Goal: Information Seeking & Learning: Learn about a topic

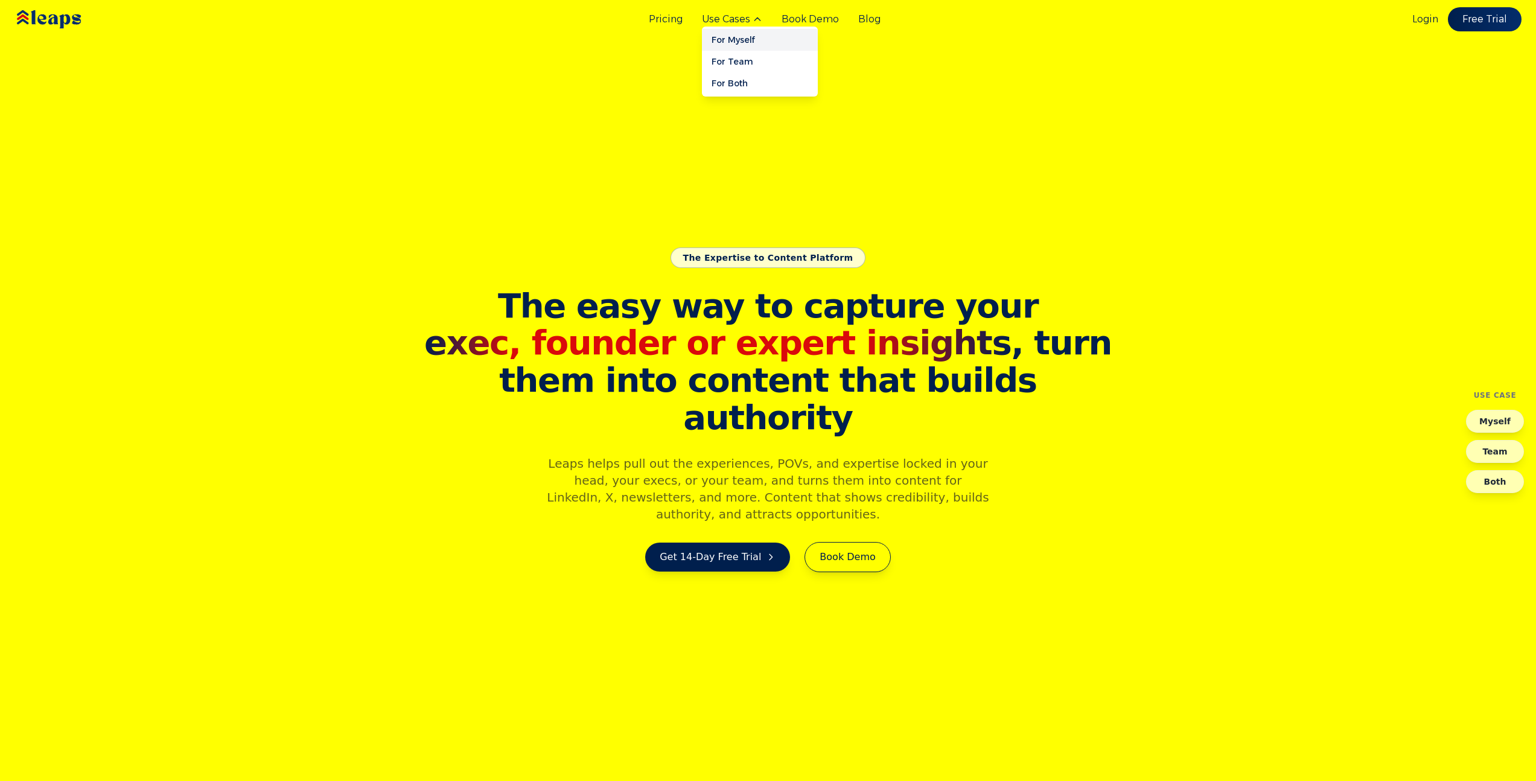
click at [729, 35] on link "For Myself" at bounding box center [760, 40] width 116 height 22
click at [745, 77] on link "For Both" at bounding box center [760, 83] width 116 height 22
click at [793, 16] on link "Book Demo" at bounding box center [810, 19] width 57 height 14
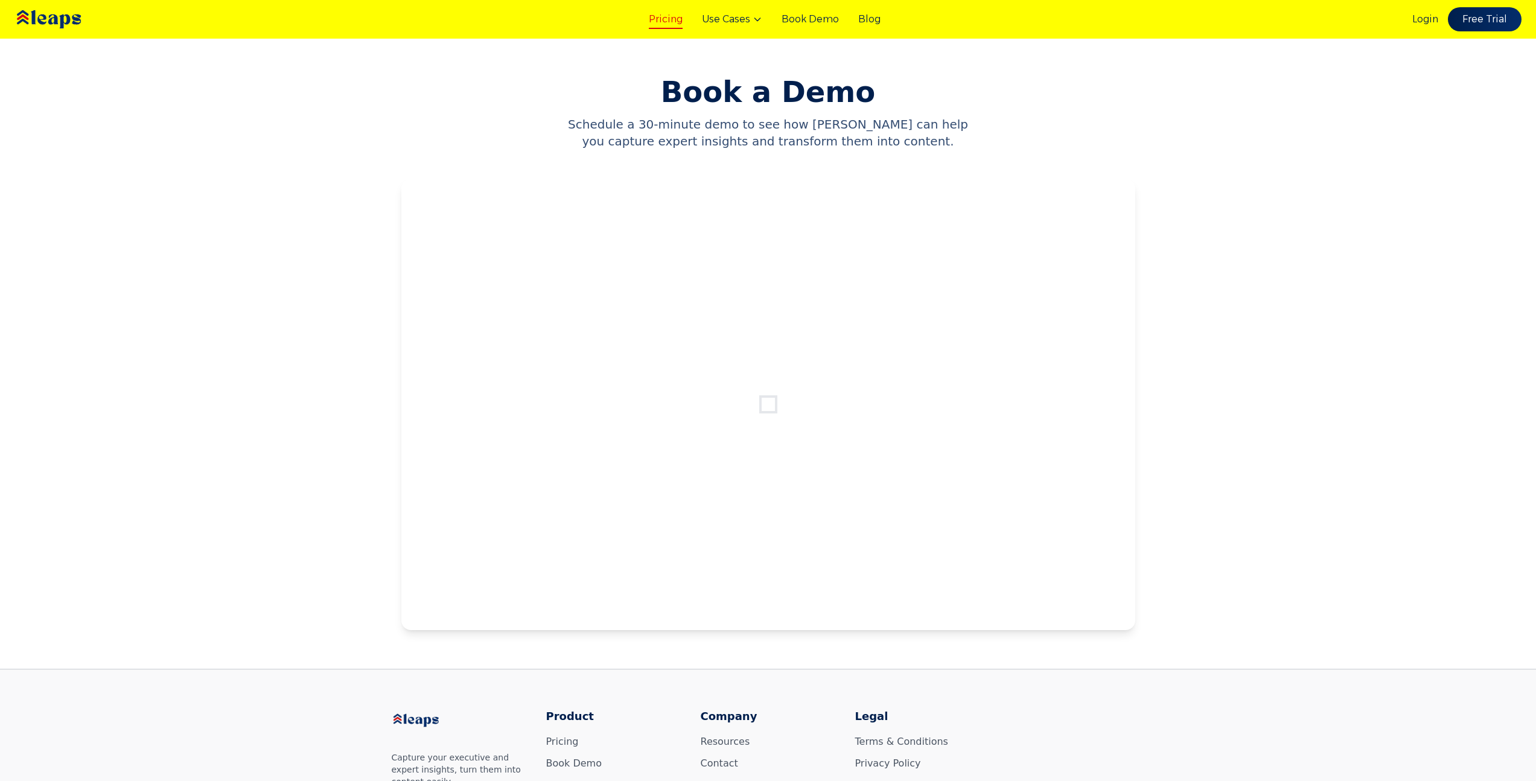
click at [675, 22] on link "Pricing" at bounding box center [666, 19] width 34 height 14
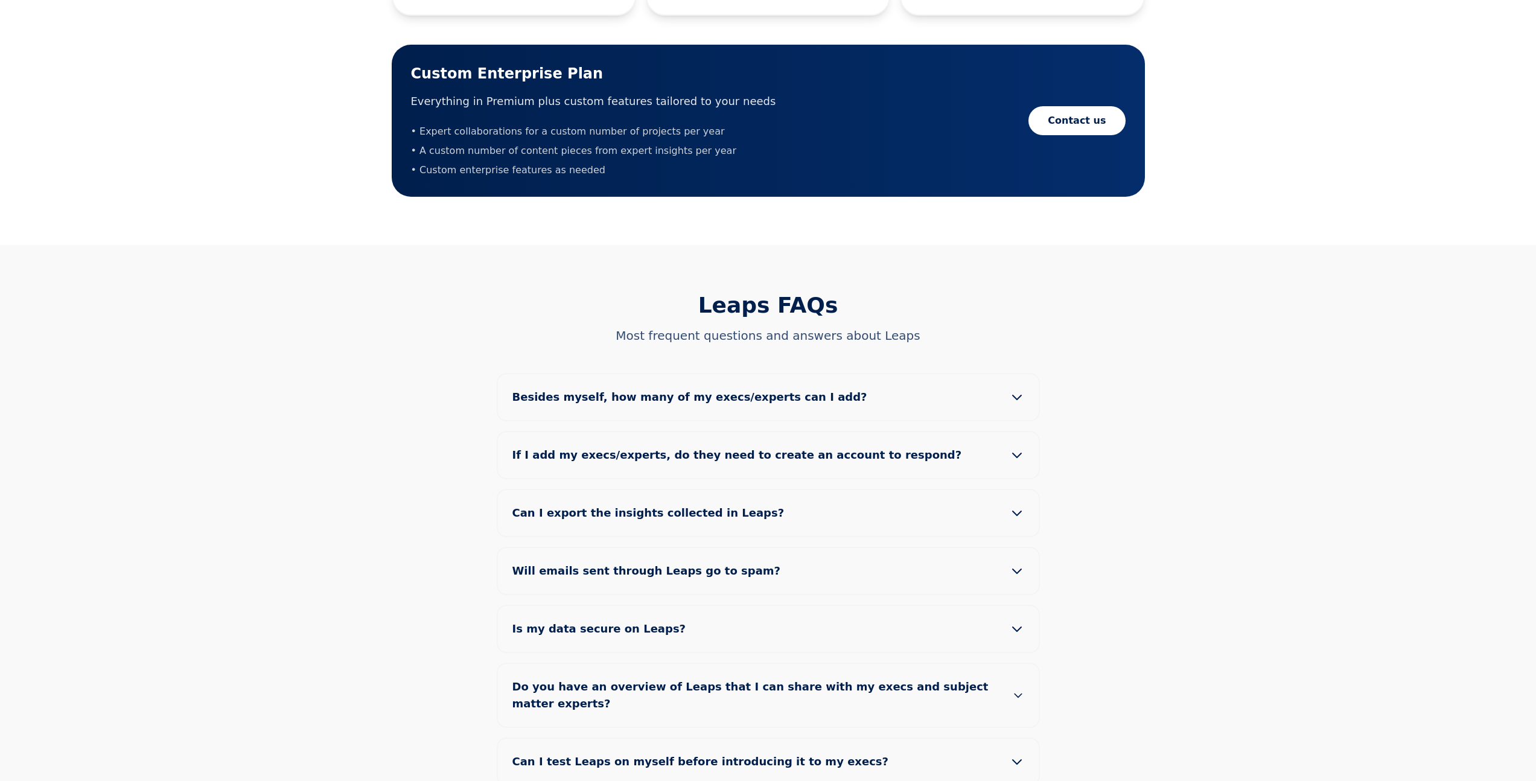
scroll to position [896, 0]
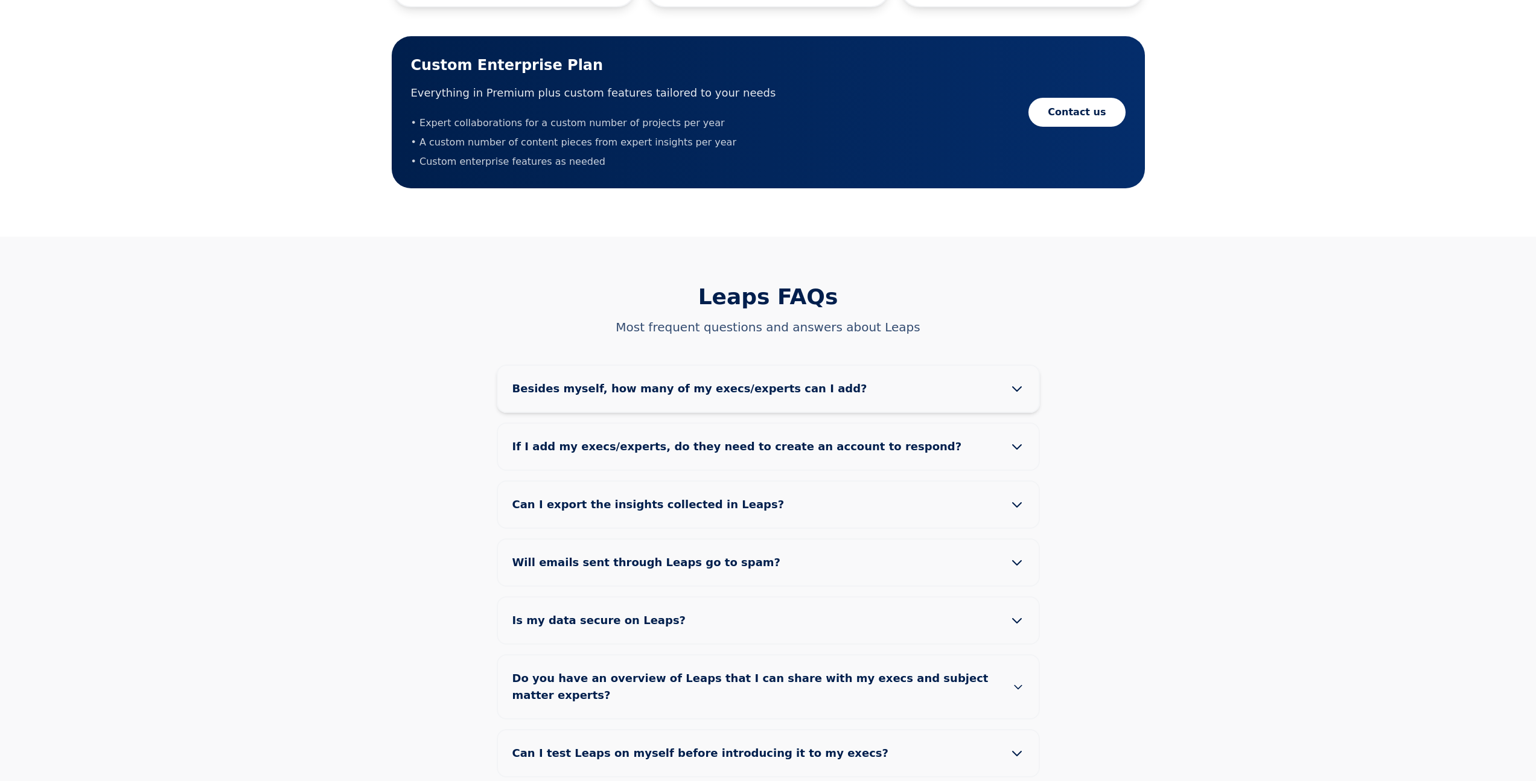
click at [733, 380] on span "Besides myself, how many of my execs/experts can I add?" at bounding box center [699, 388] width 374 height 17
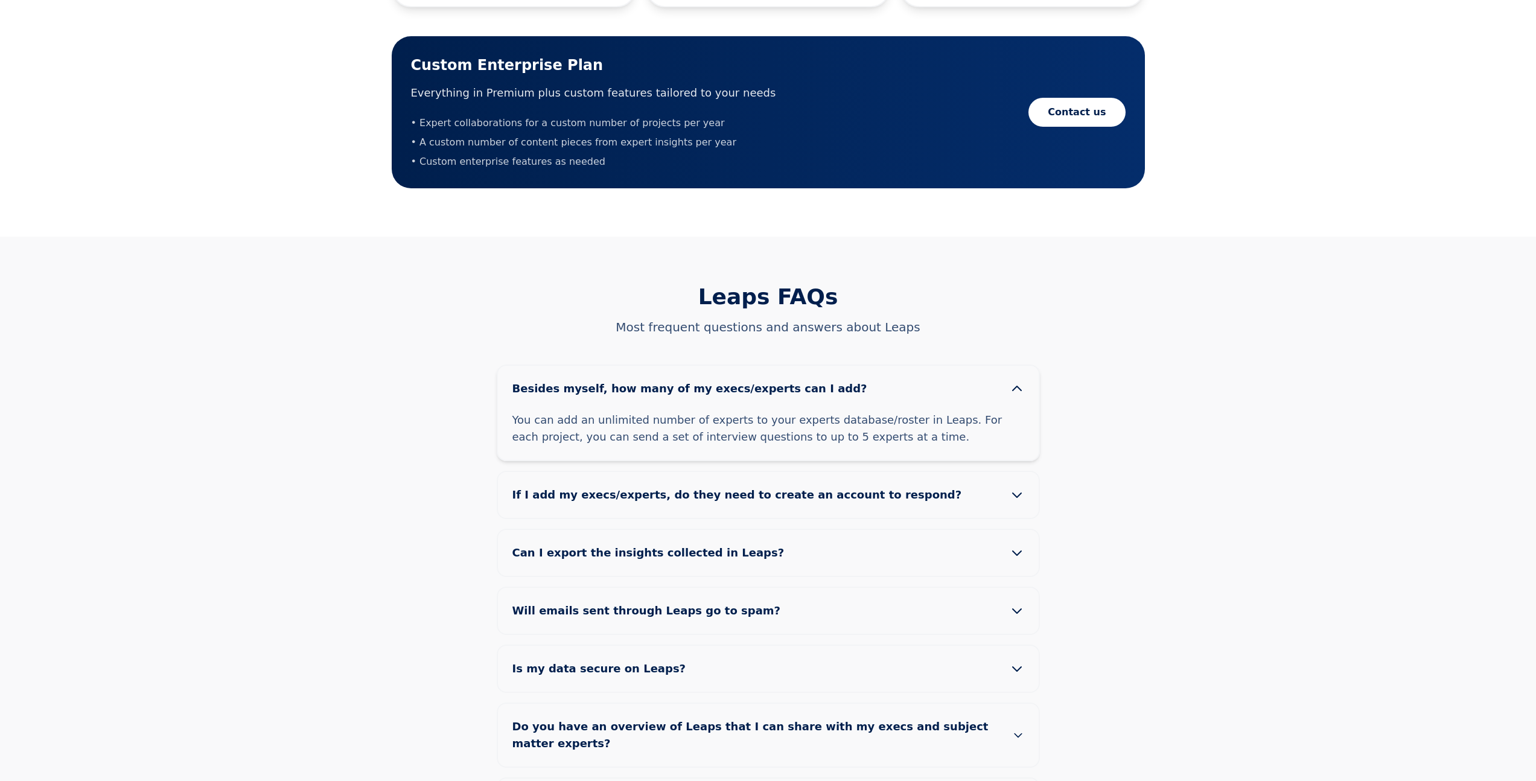
click at [771, 380] on span "Besides myself, how many of my execs/experts can I add?" at bounding box center [699, 388] width 374 height 17
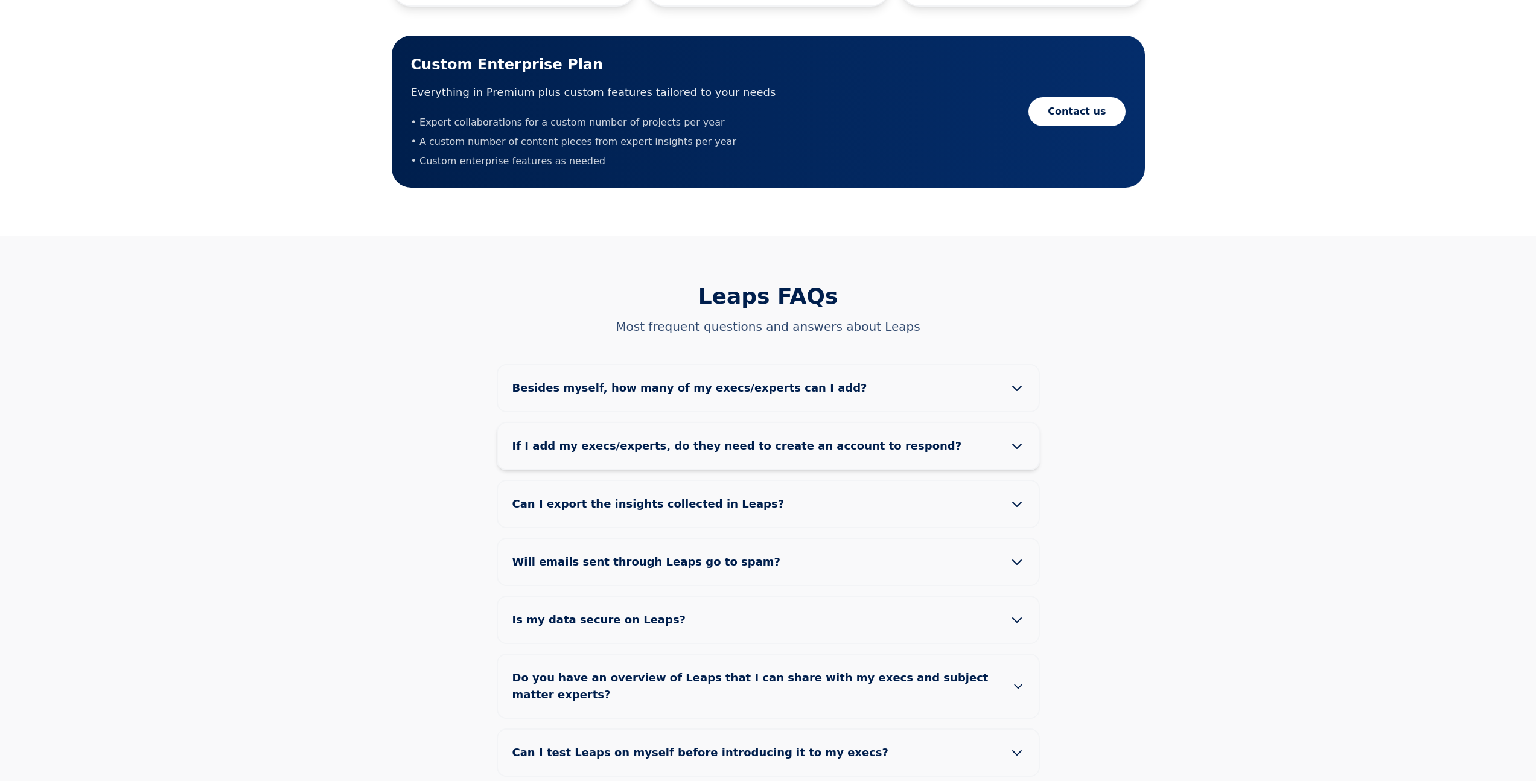
scroll to position [898, 0]
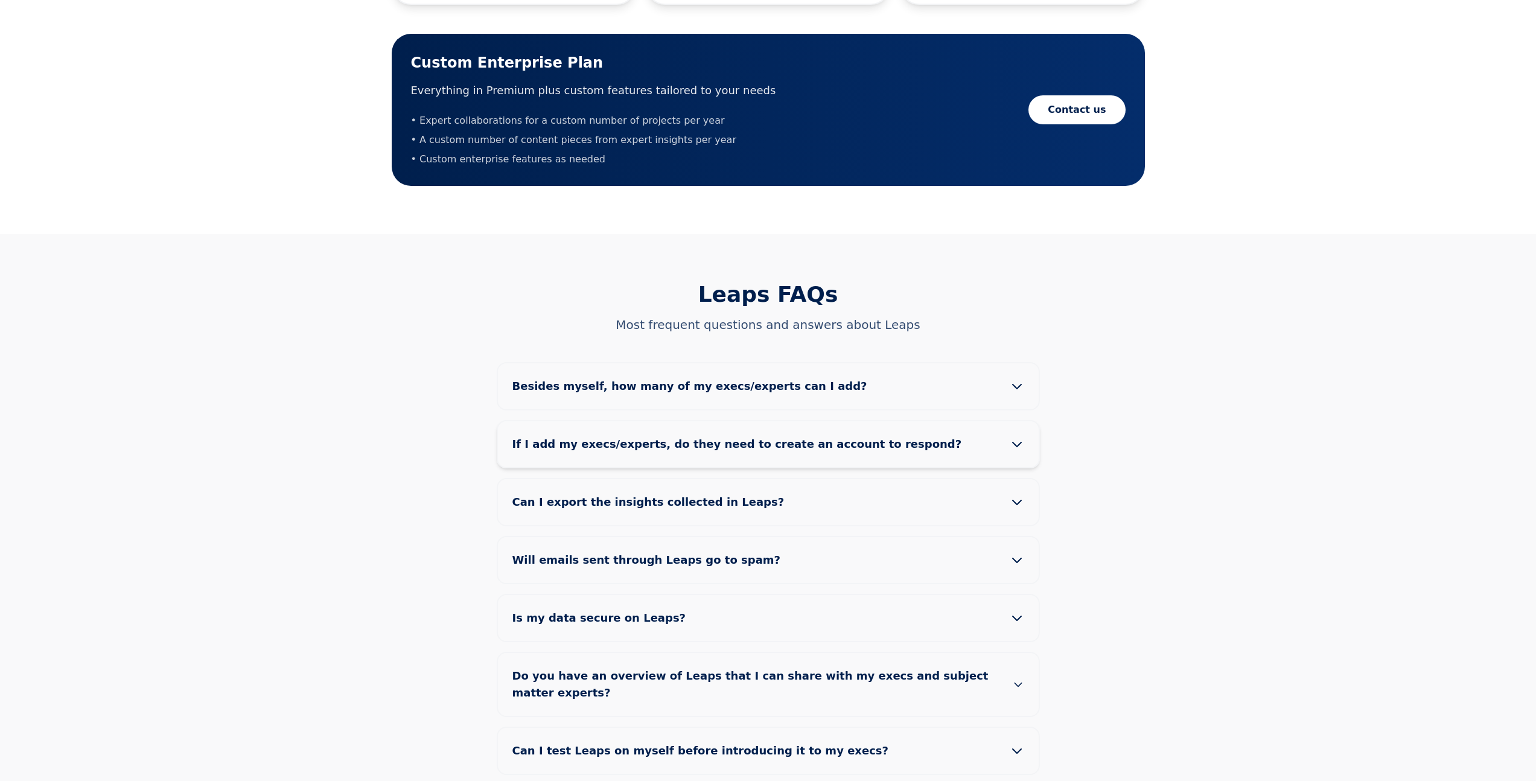
click at [631, 436] on span "If I add my execs/experts, do they need to create an account to respond?" at bounding box center [746, 444] width 469 height 17
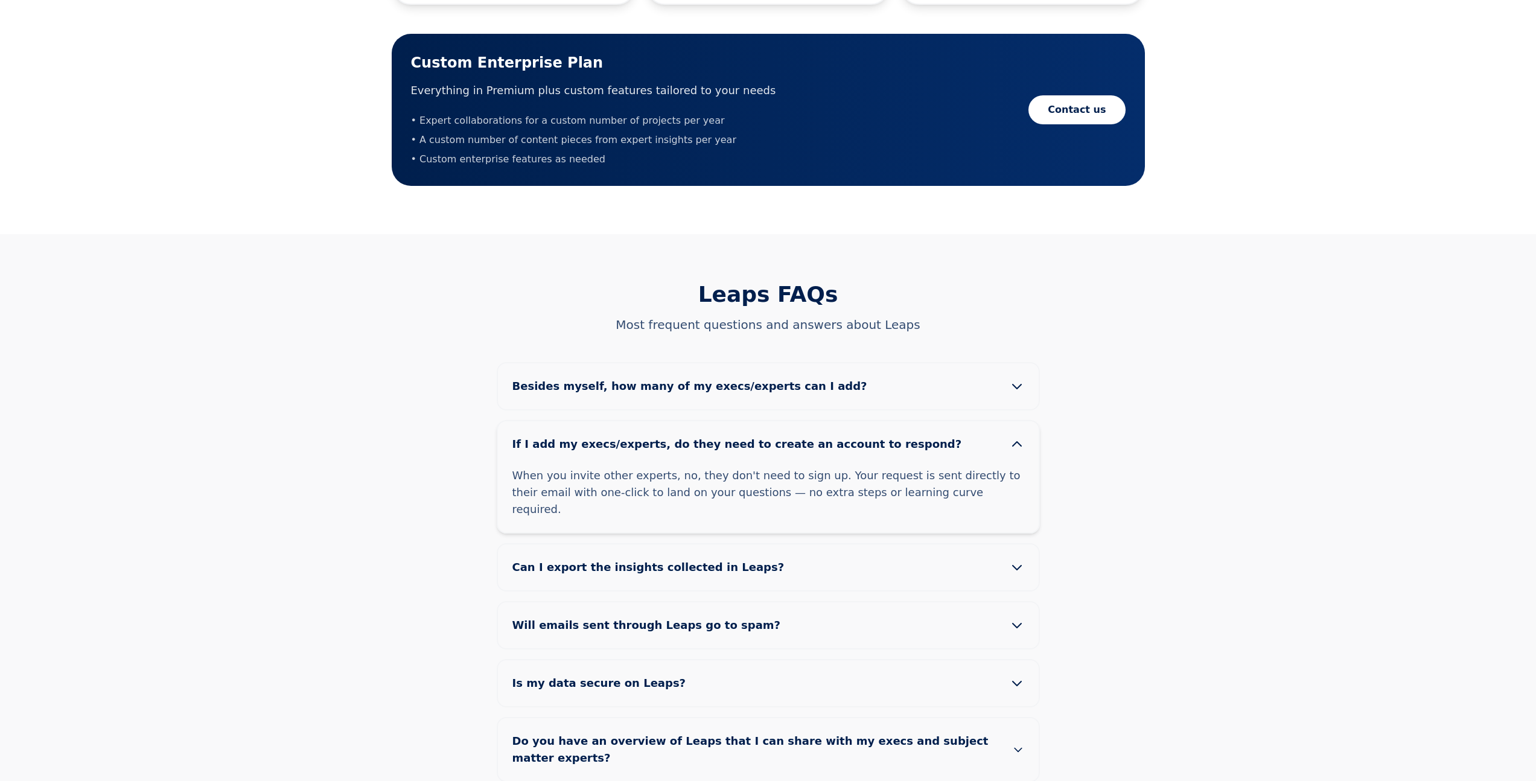
click at [654, 436] on span "If I add my execs/experts, do they need to create an account to respond?" at bounding box center [746, 444] width 469 height 17
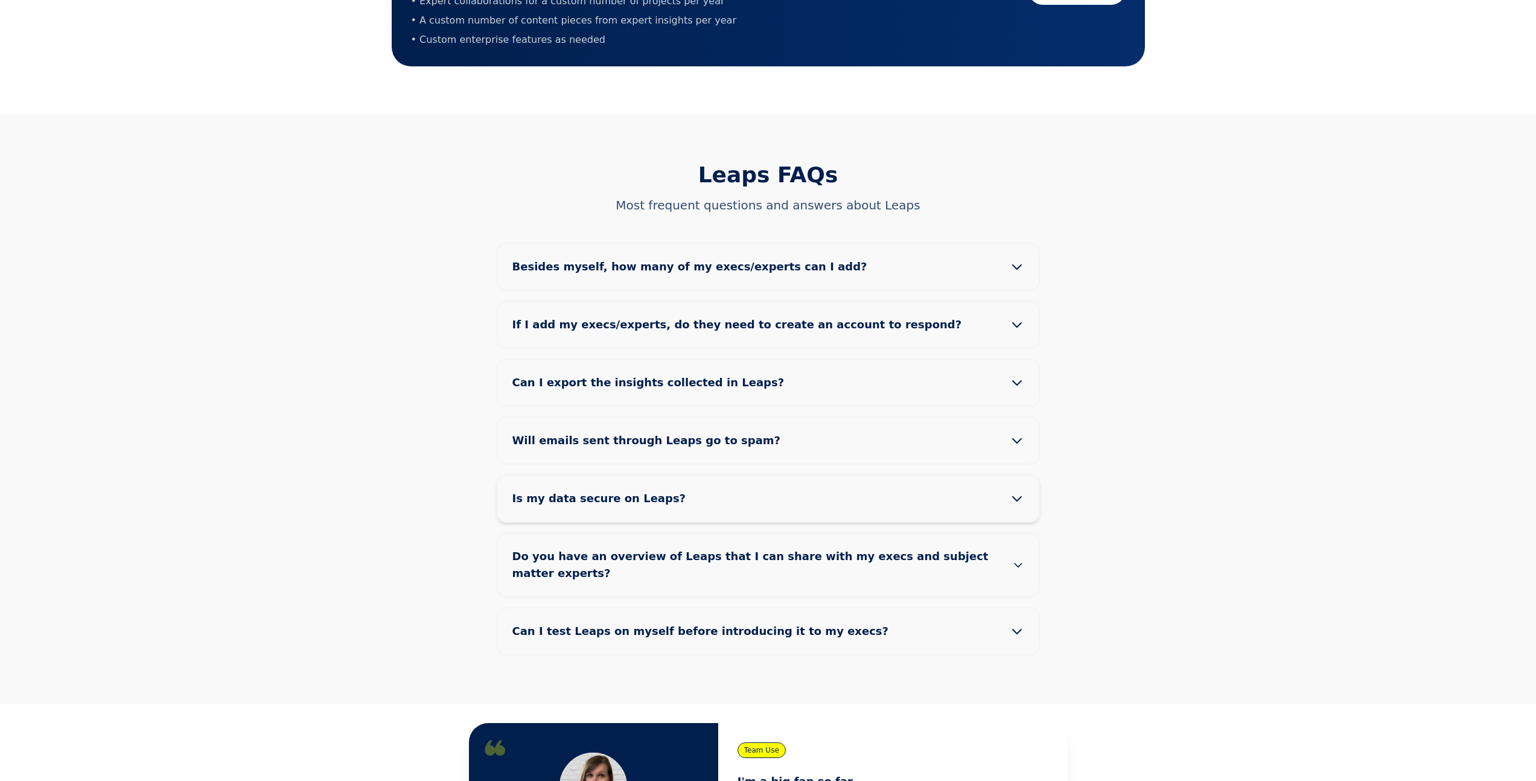
scroll to position [1079, 0]
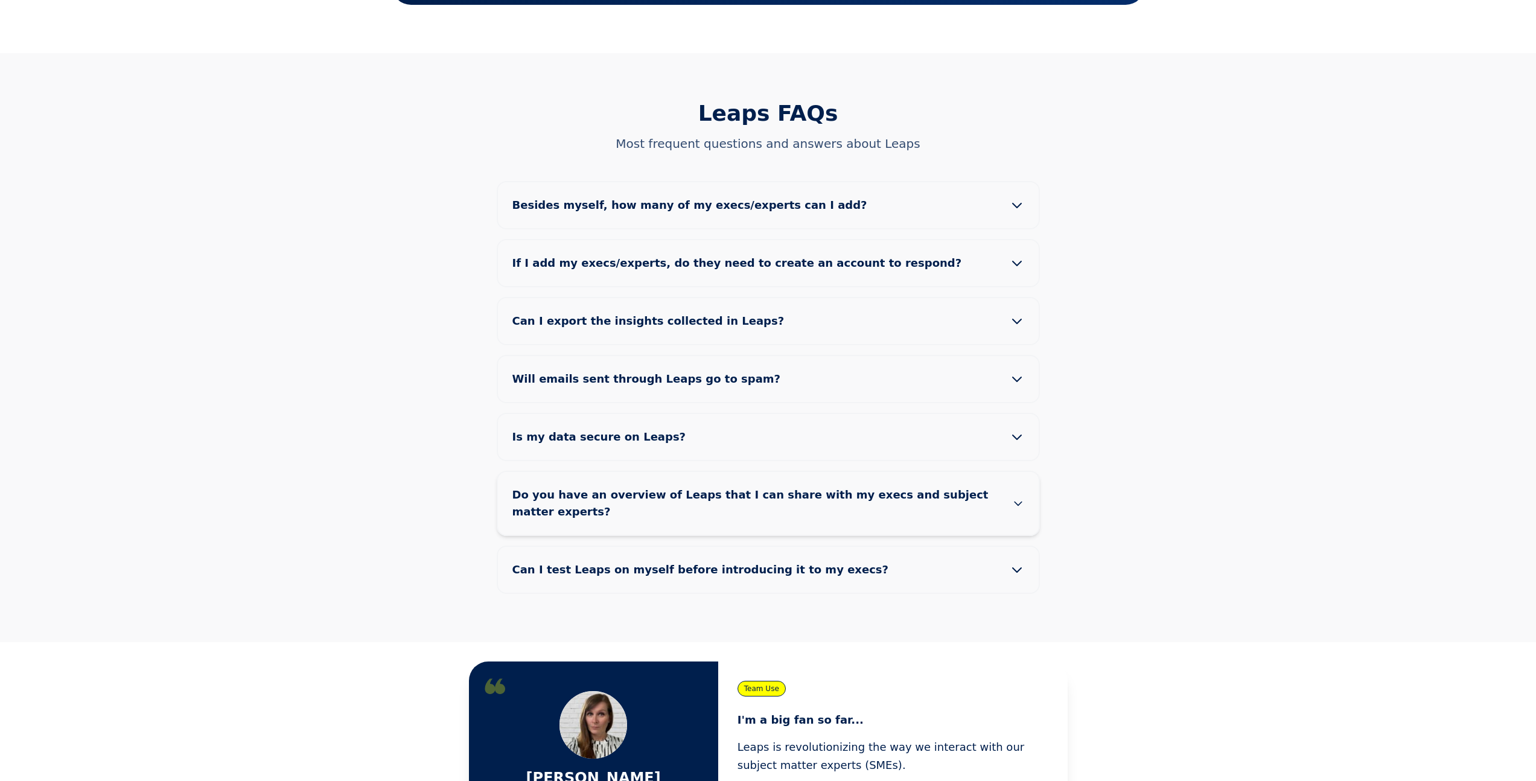
click at [714, 472] on button "Do you have an overview of Leaps that I can share with my execs and subject mat…" at bounding box center [768, 503] width 541 height 63
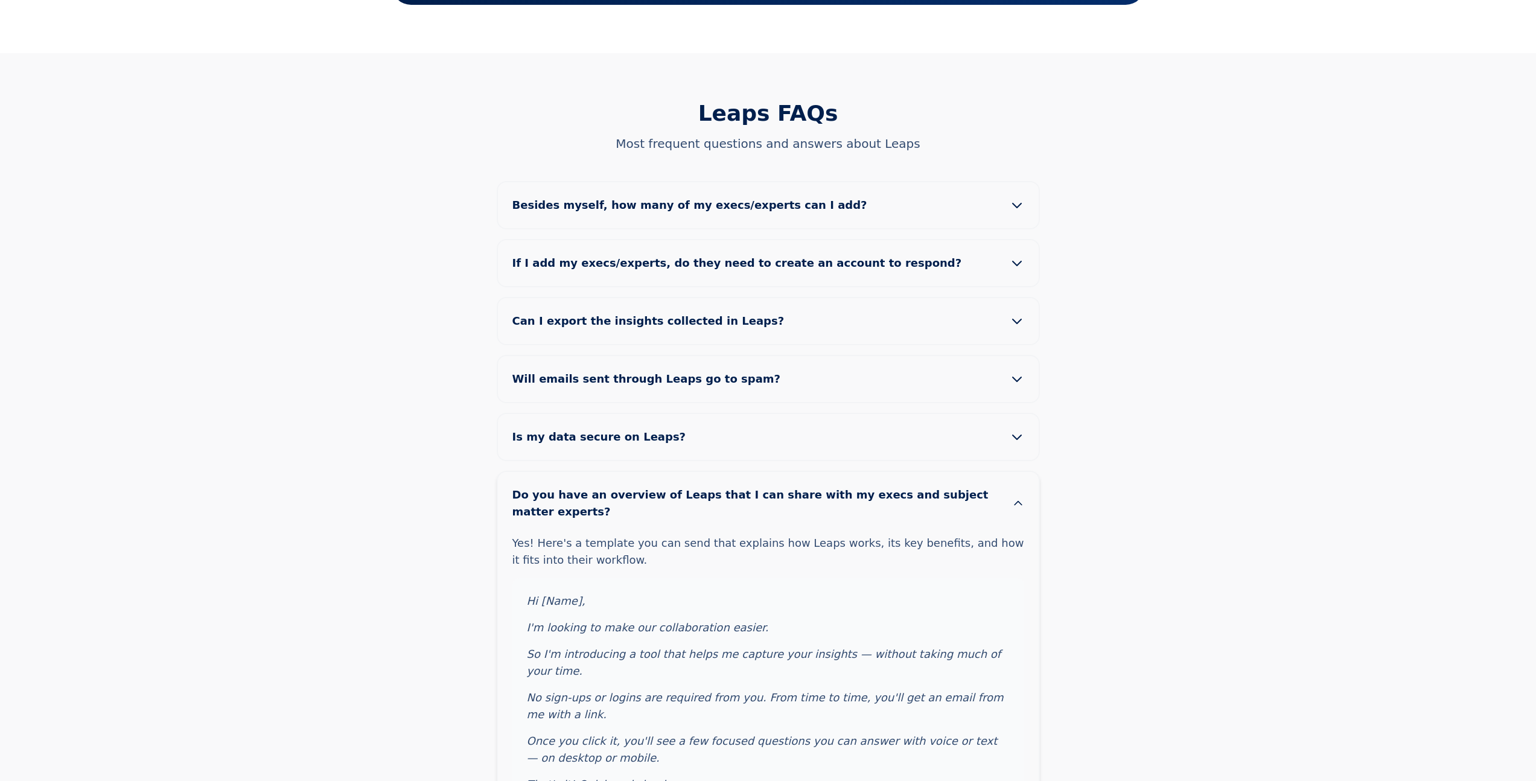
click at [727, 472] on button "Do you have an overview of Leaps that I can share with my execs and subject mat…" at bounding box center [768, 503] width 541 height 63
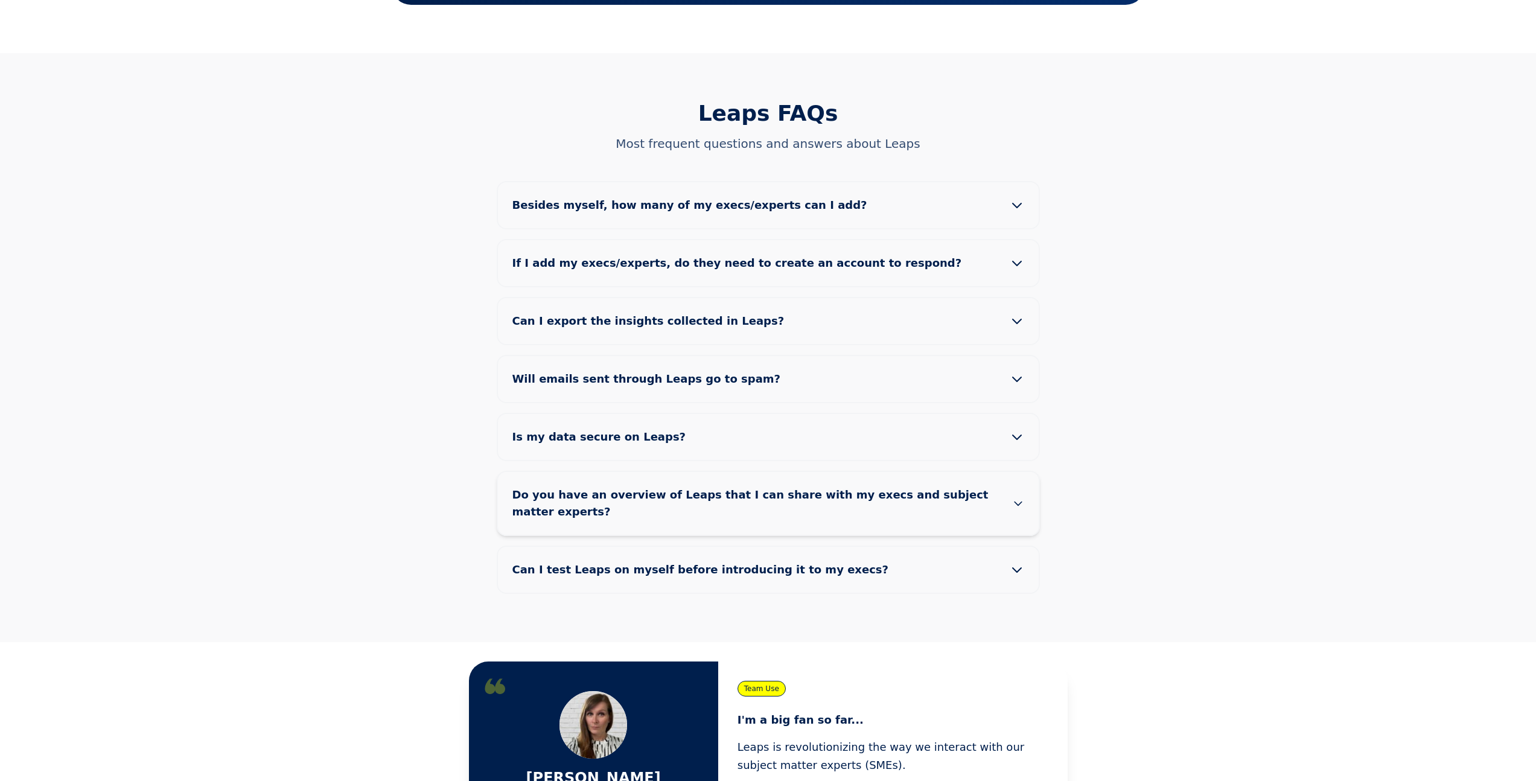
click at [688, 487] on span "Do you have an overview of Leaps that I can share with my execs and subject mat…" at bounding box center [762, 504] width 500 height 34
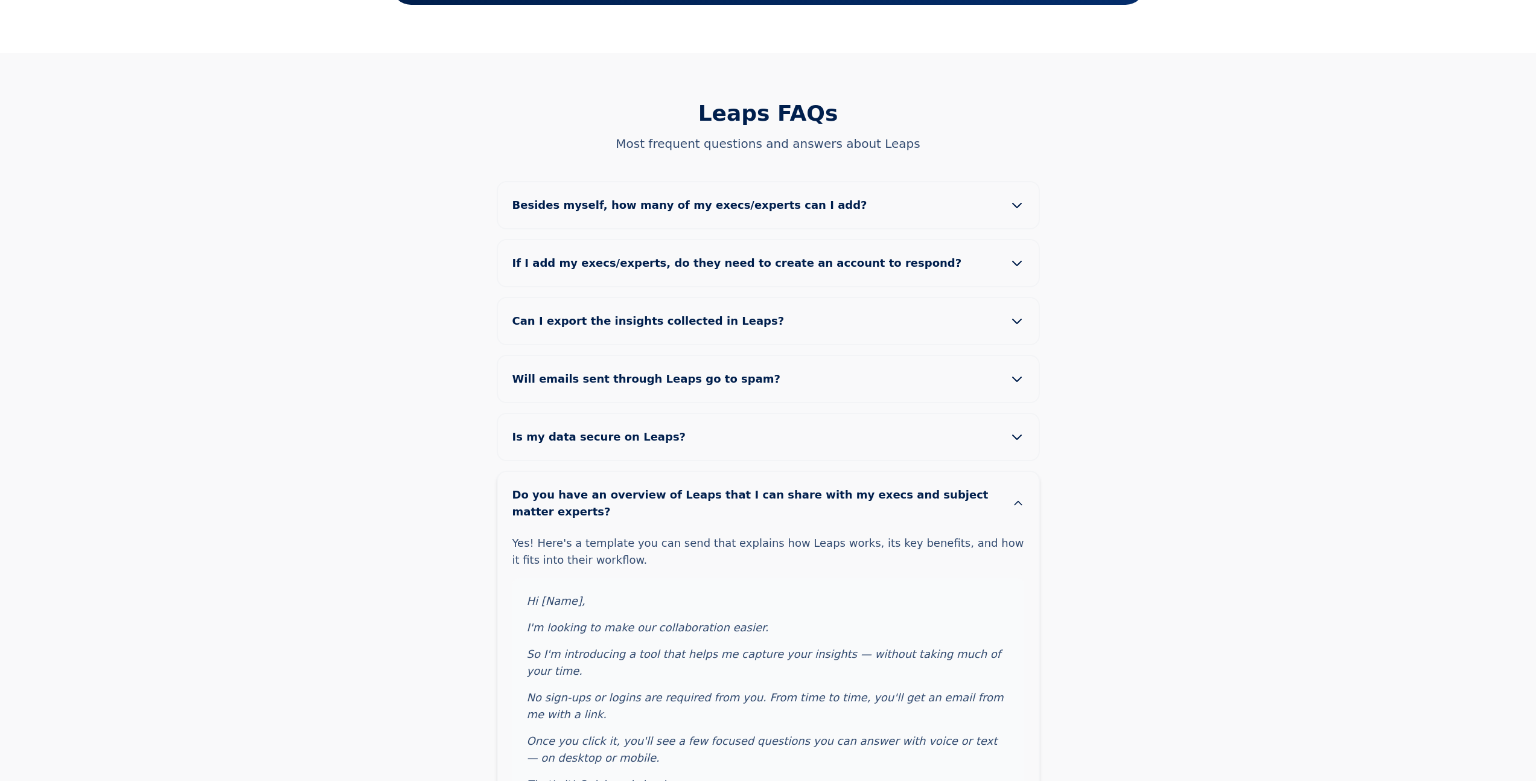
click at [685, 487] on span "Do you have an overview of Leaps that I can share with my execs and subject mat…" at bounding box center [762, 504] width 500 height 34
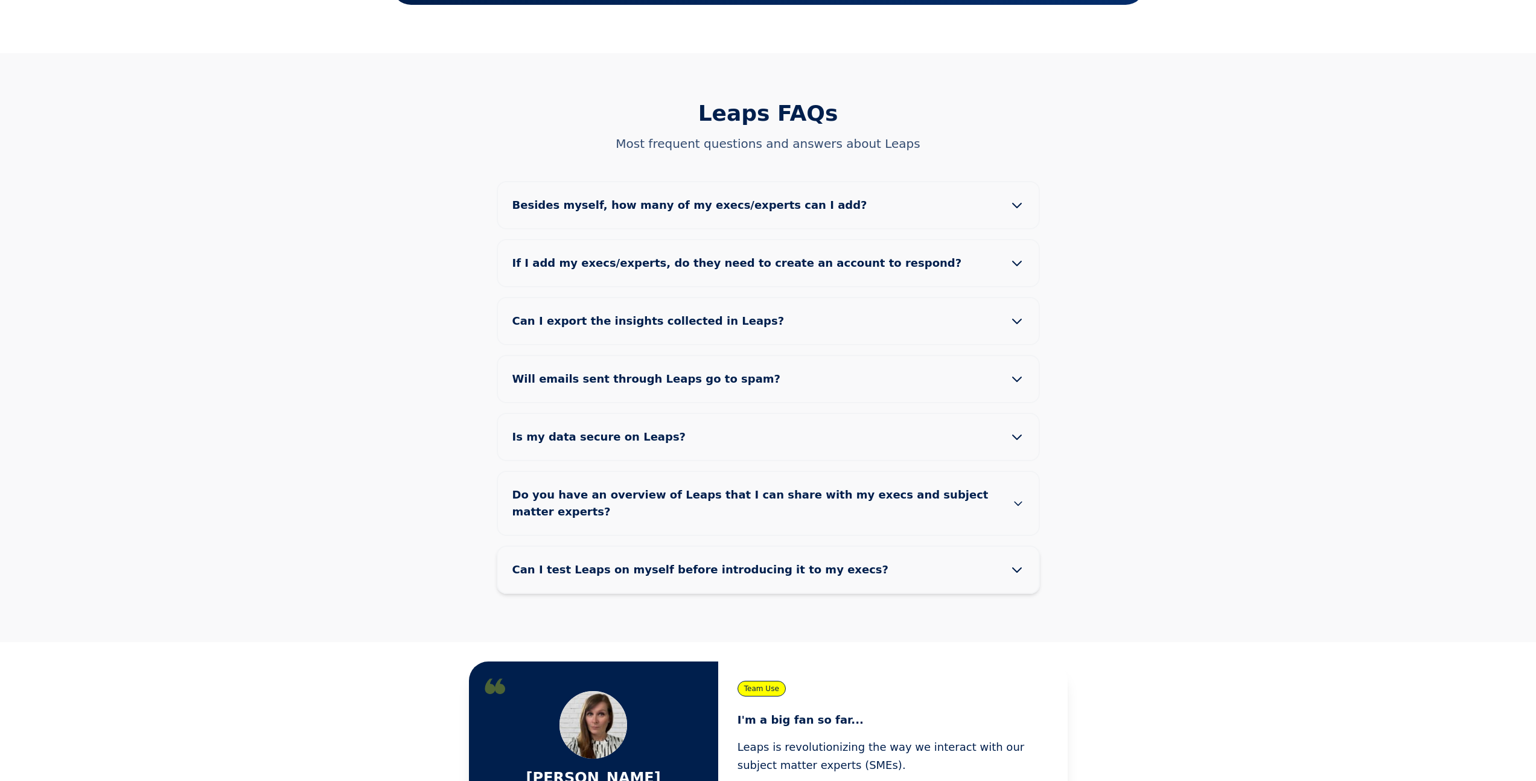
click at [624, 547] on button "Can I test Leaps on myself before introducing it to my execs?" at bounding box center [768, 570] width 541 height 46
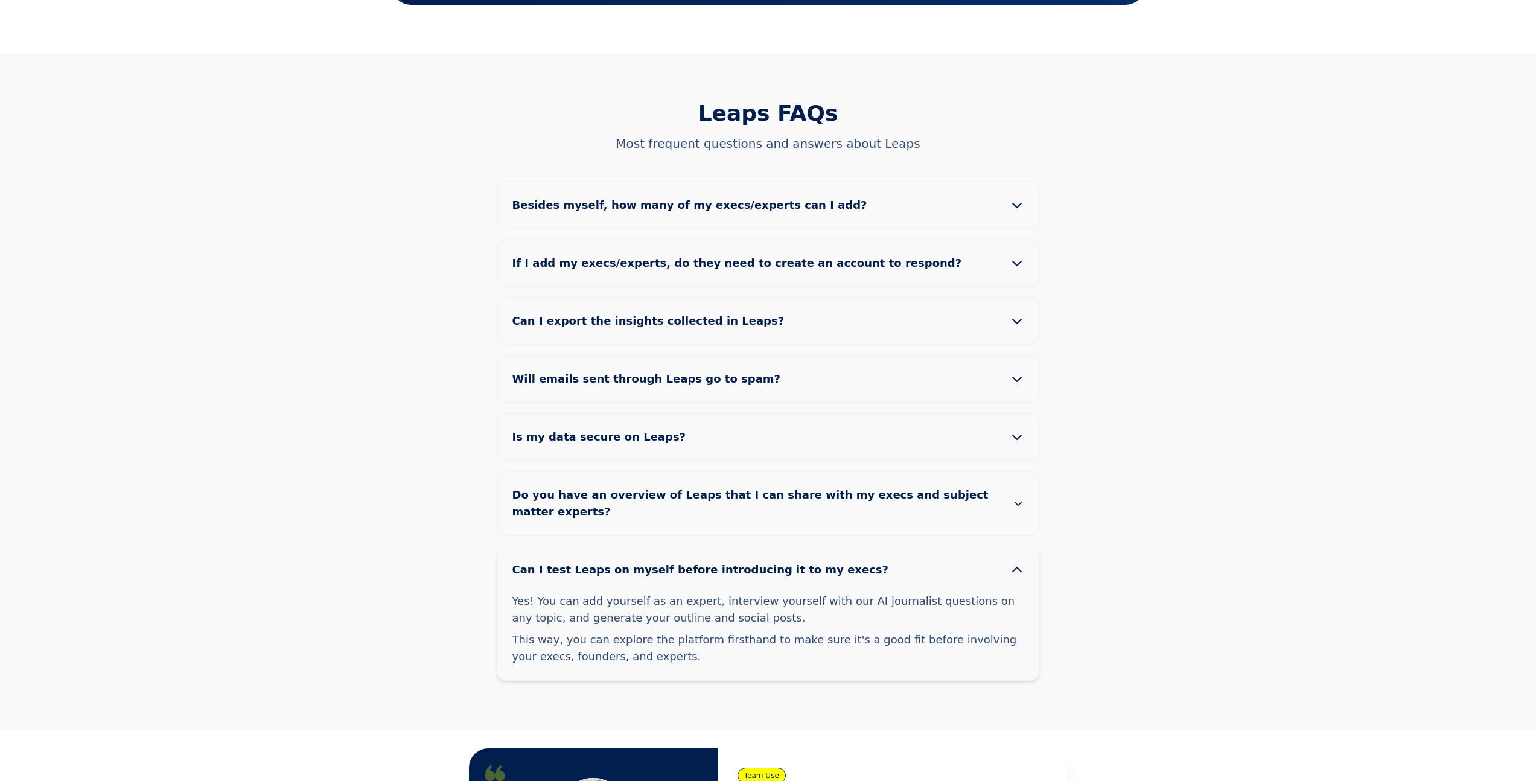
click at [686, 547] on button "Can I test Leaps on myself before introducing it to my execs?" at bounding box center [768, 570] width 541 height 46
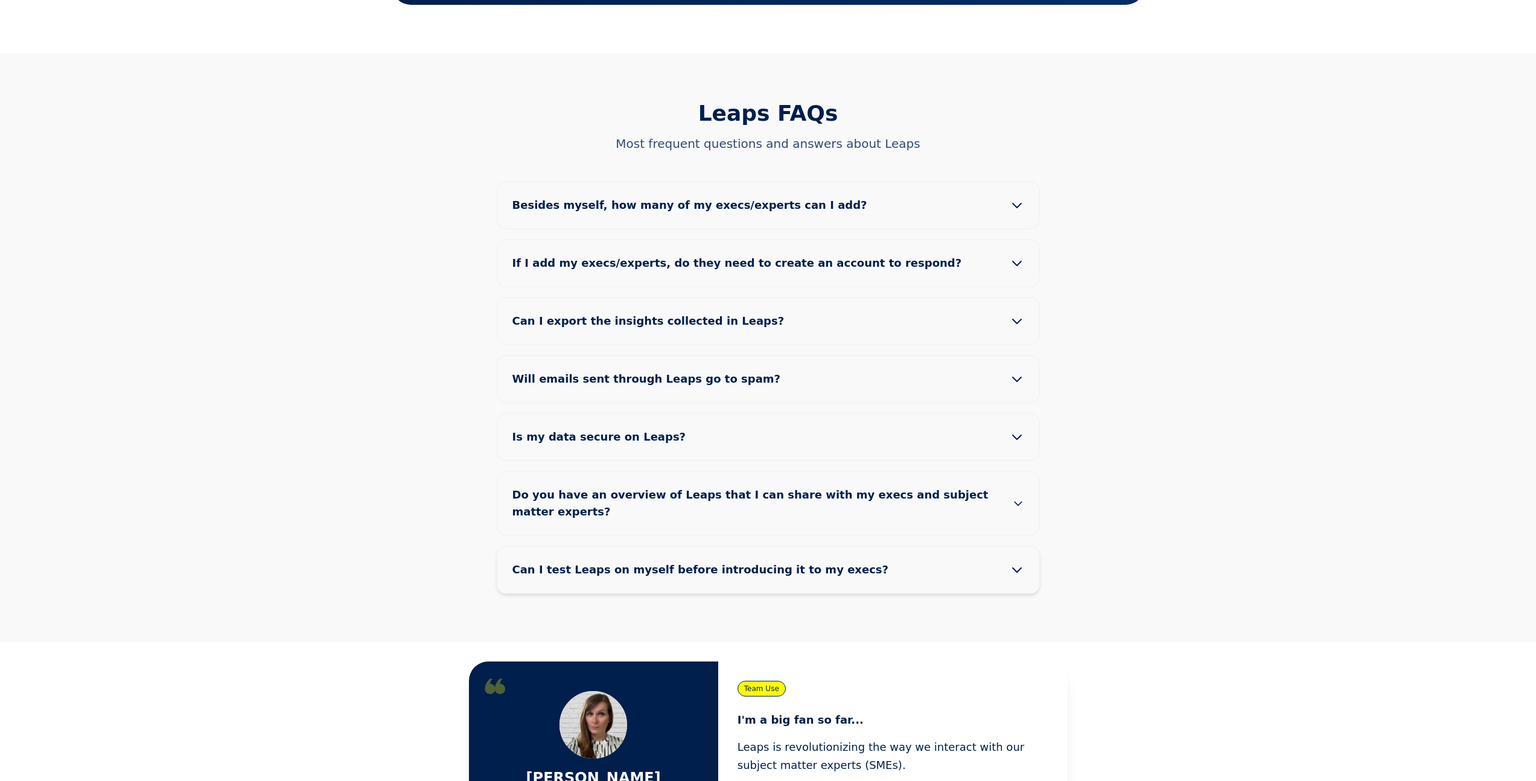
click at [685, 547] on button "Can I test Leaps on myself before introducing it to my execs?" at bounding box center [768, 570] width 541 height 46
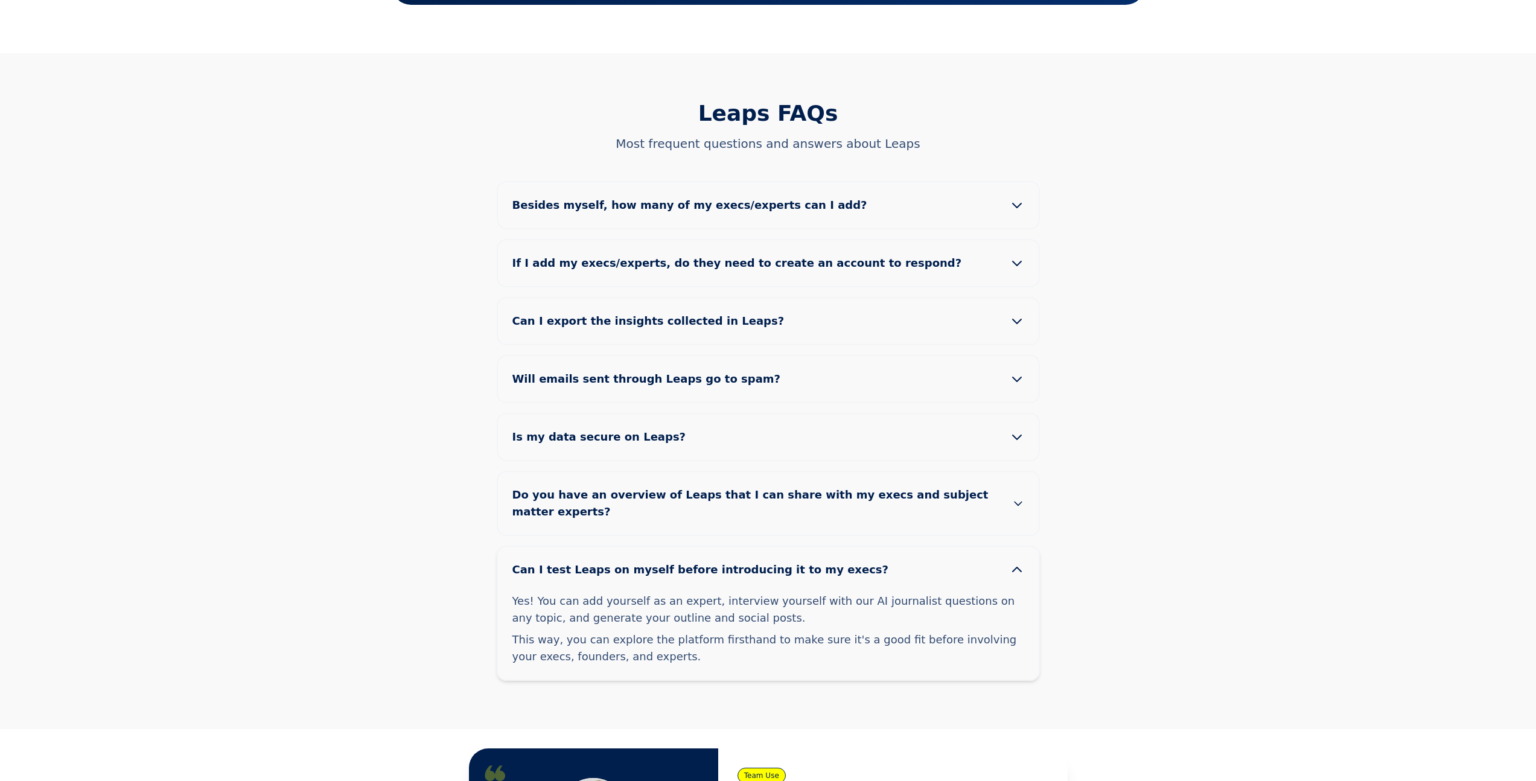
click at [685, 547] on button "Can I test Leaps on myself before introducing it to my execs?" at bounding box center [768, 570] width 541 height 46
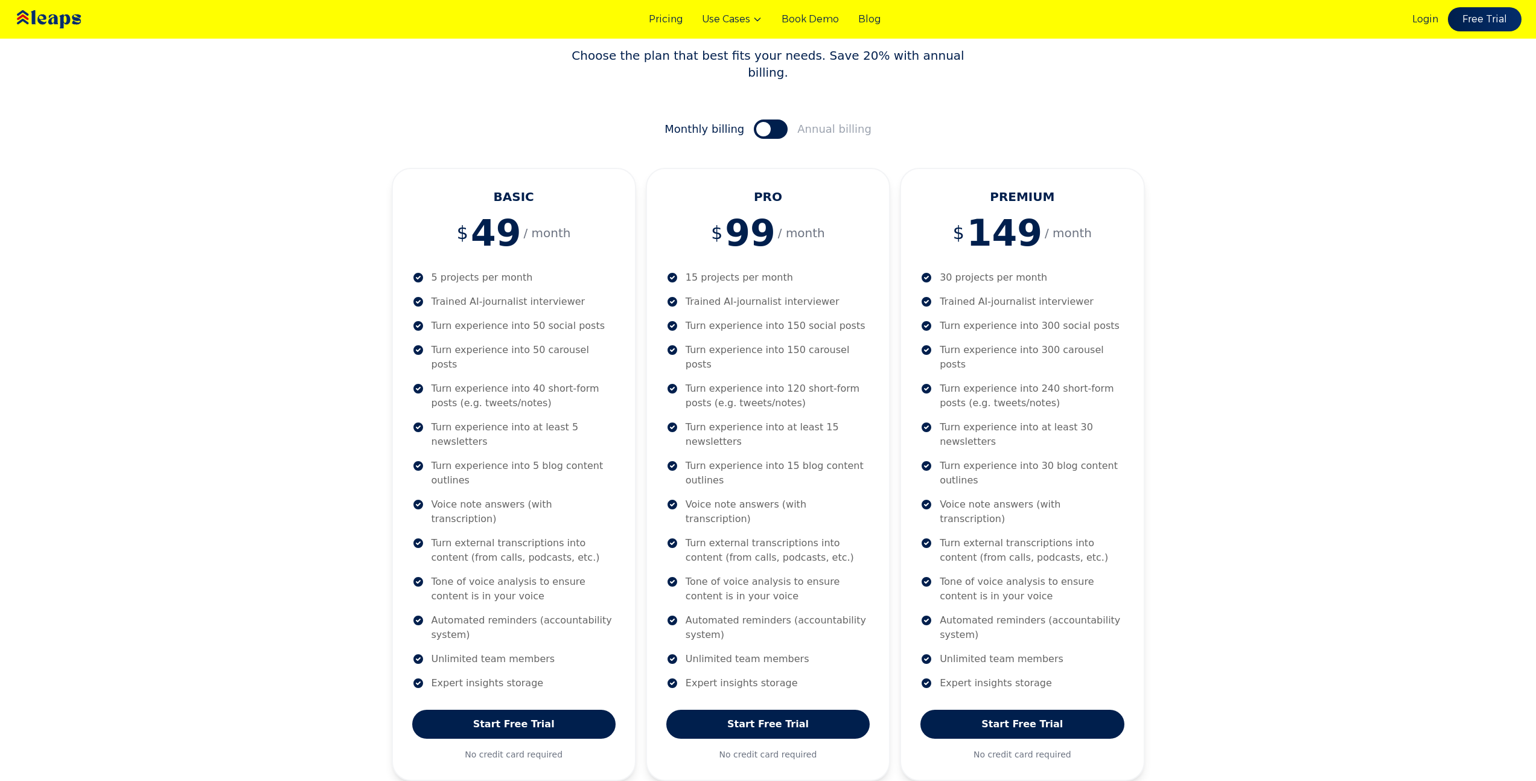
scroll to position [0, 0]
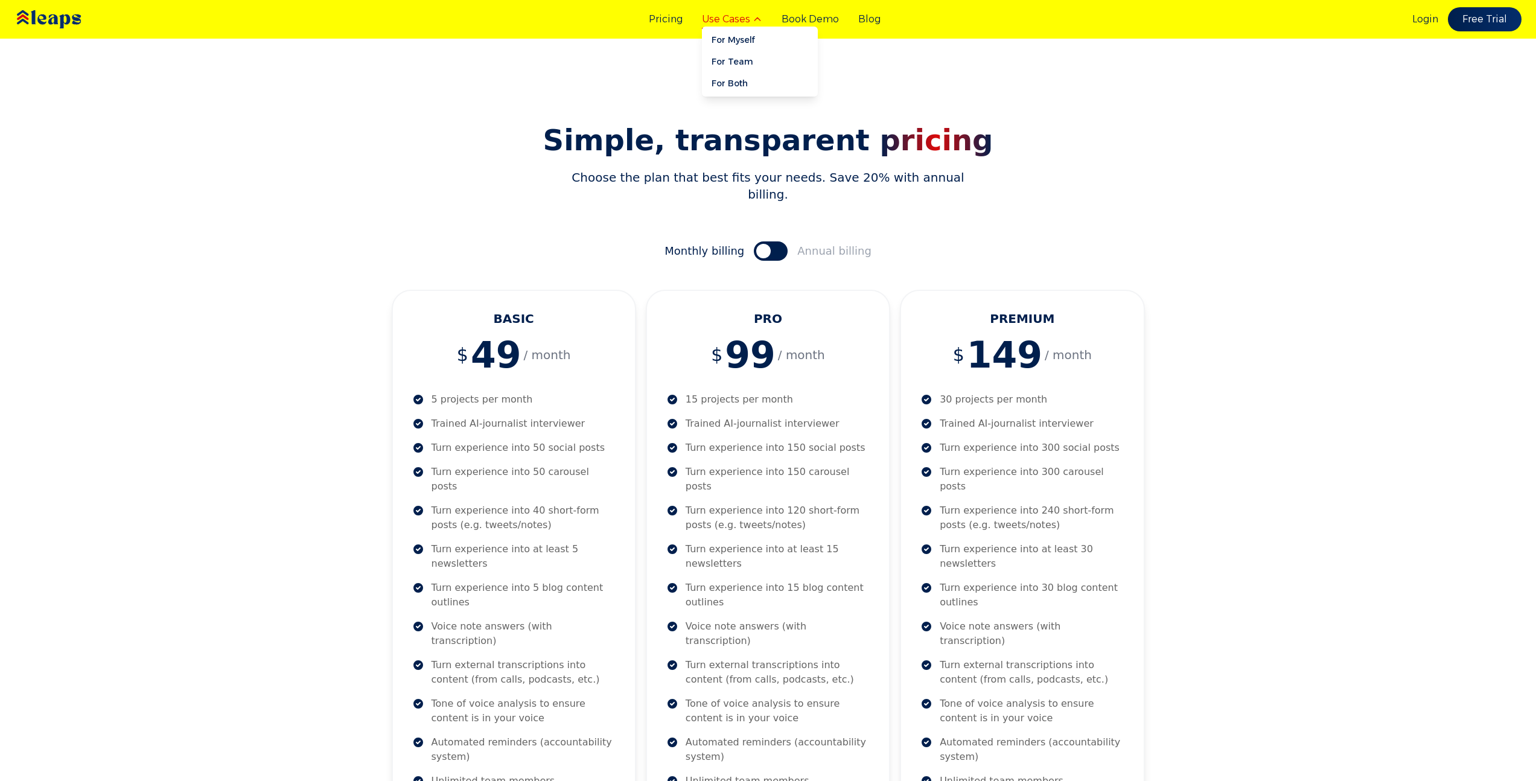
click at [729, 24] on button "Use Cases" at bounding box center [732, 19] width 60 height 14
click at [659, 13] on link "Pricing" at bounding box center [666, 19] width 34 height 14
click at [53, 19] on img at bounding box center [66, 19] width 108 height 37
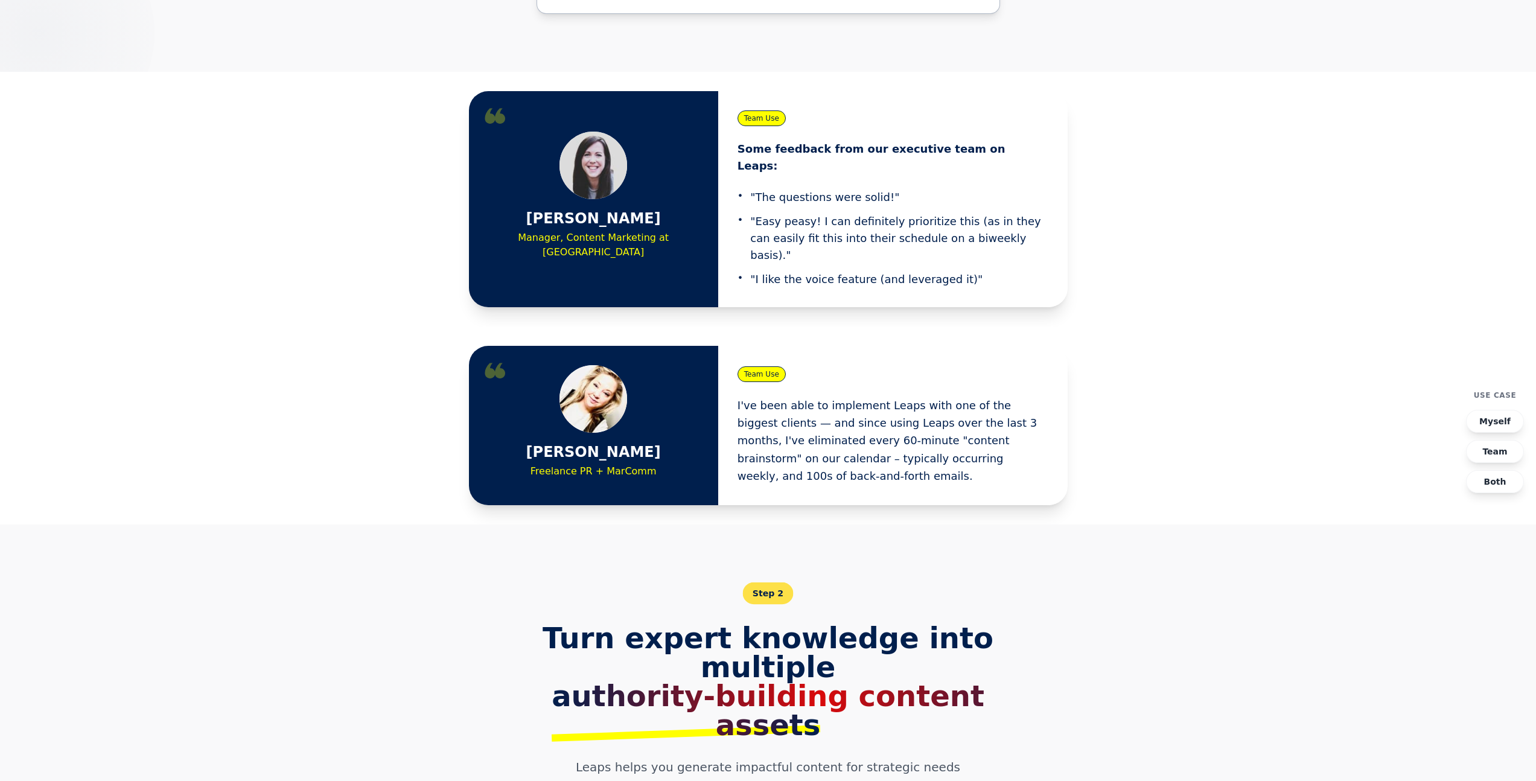
scroll to position [2477, 0]
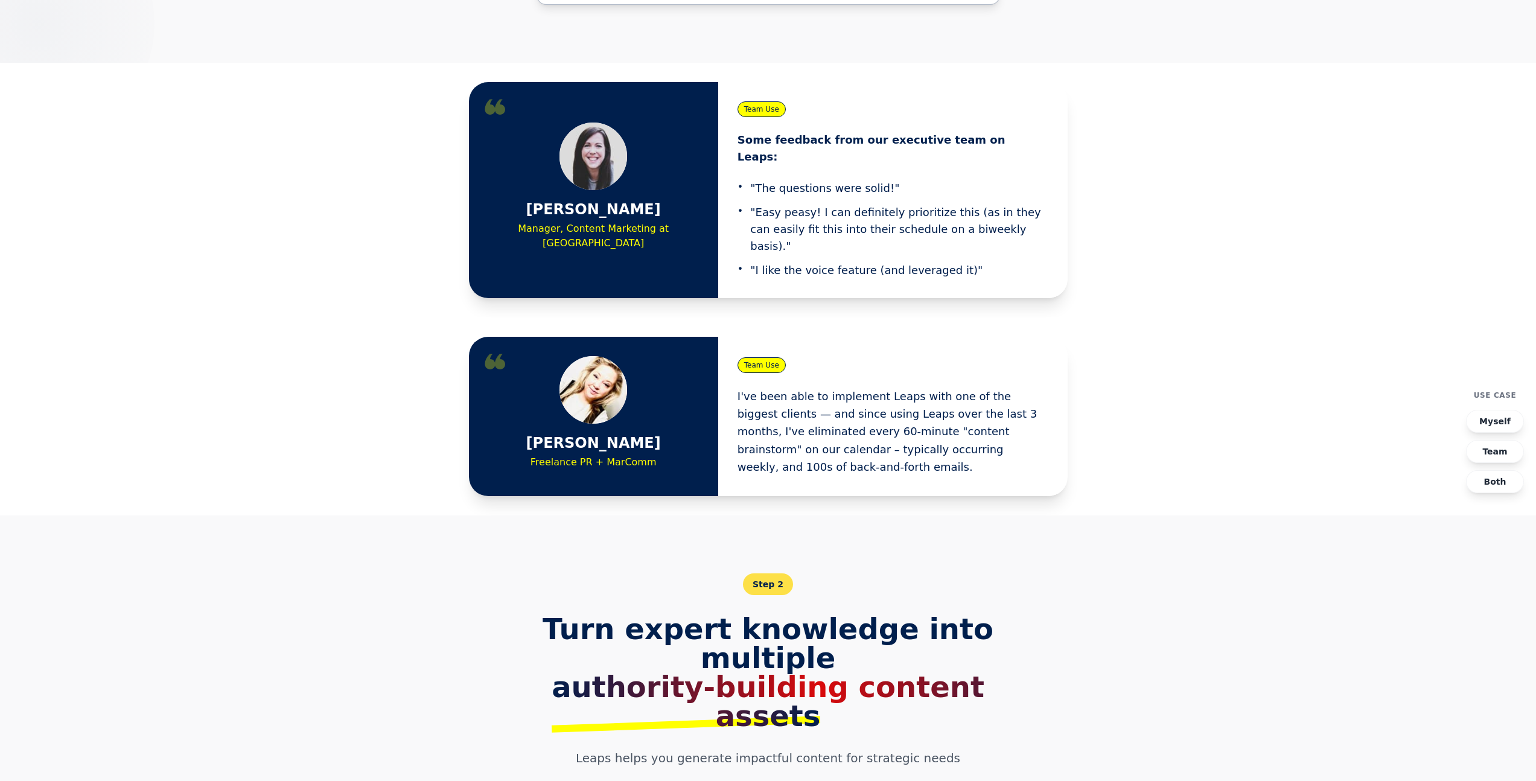
drag, startPoint x: 651, startPoint y: 297, endPoint x: 519, endPoint y: 299, distance: 132.2
click at [519, 356] on div "[PERSON_NAME] Freelance PR + MarComm" at bounding box center [593, 416] width 211 height 121
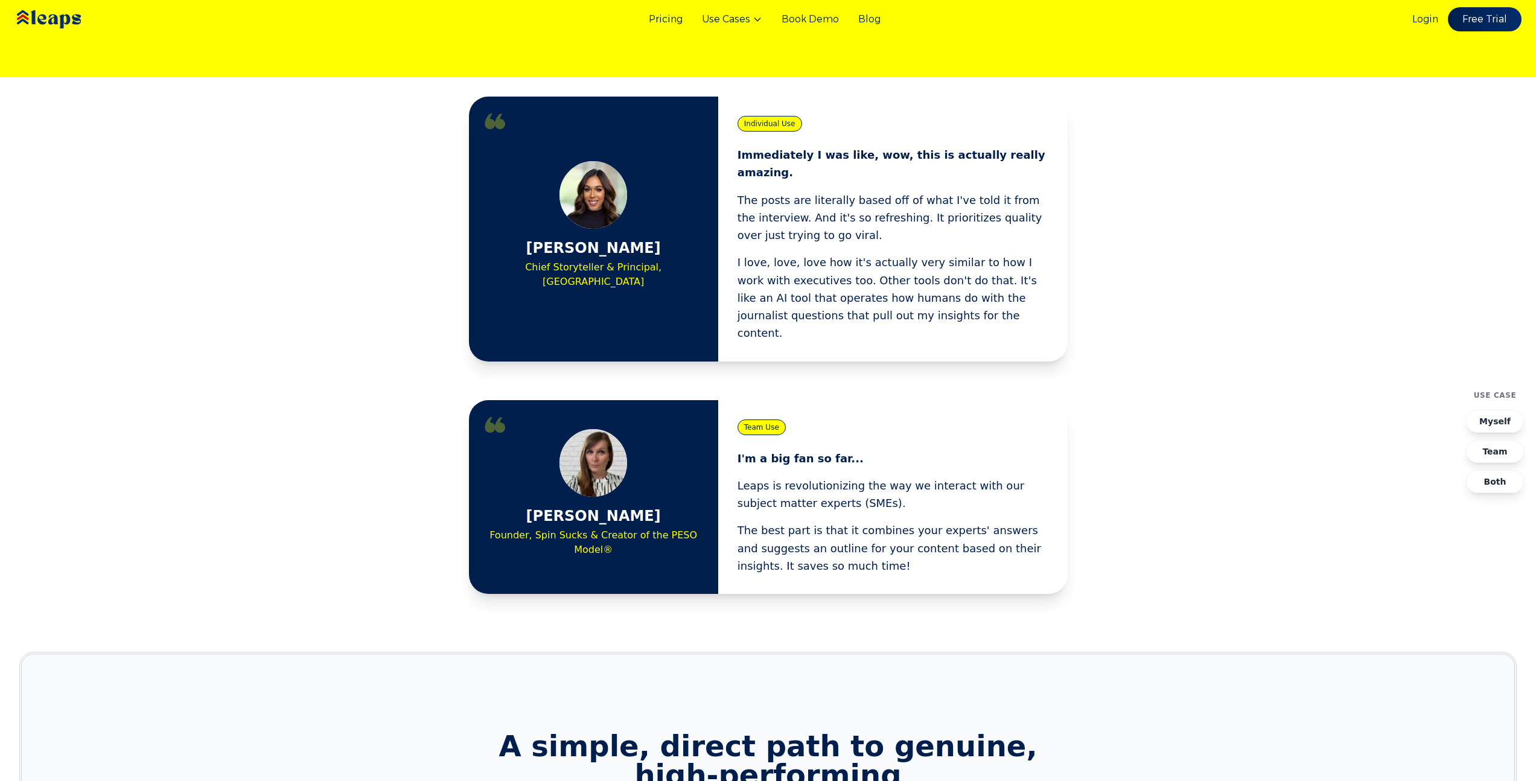
scroll to position [573, 0]
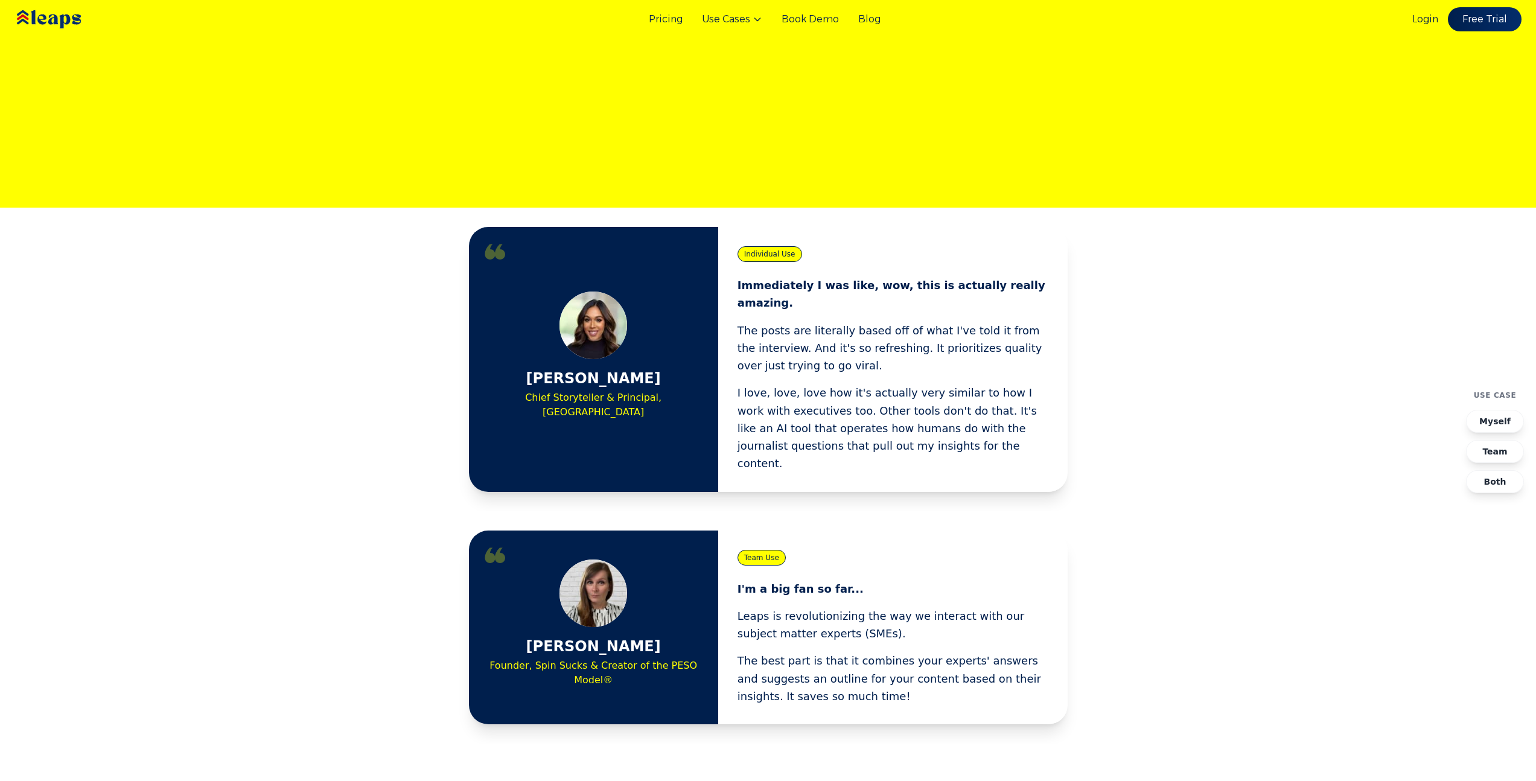
click at [1094, 322] on section "[PERSON_NAME] Chief Storyteller & Principal, Austley Individual Use Immediately…" at bounding box center [768, 360] width 1536 height 304
click at [1146, 324] on section "[PERSON_NAME] Chief Storyteller & Principal, Austley Individual Use Immediately…" at bounding box center [768, 360] width 1536 height 304
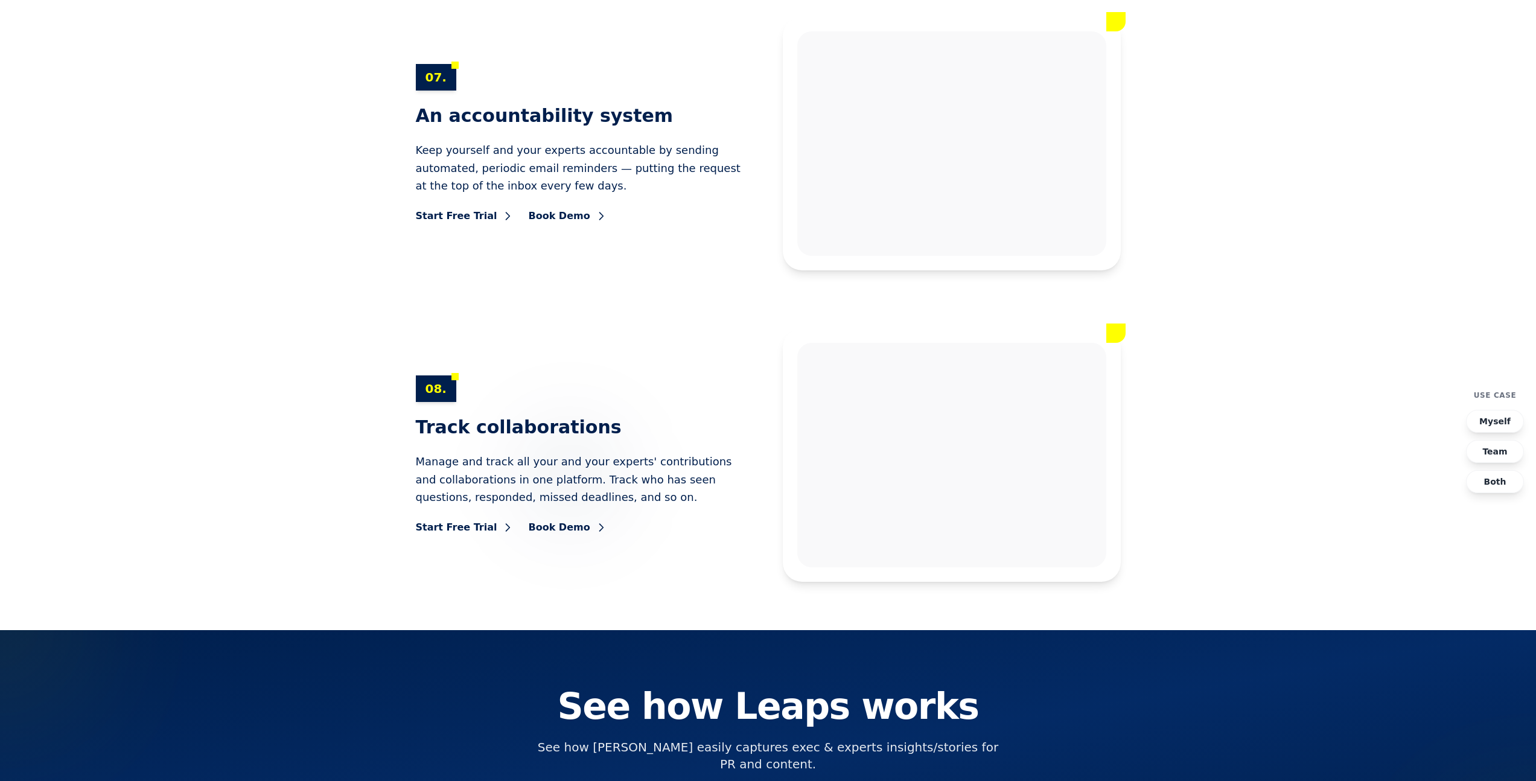
scroll to position [7987, 0]
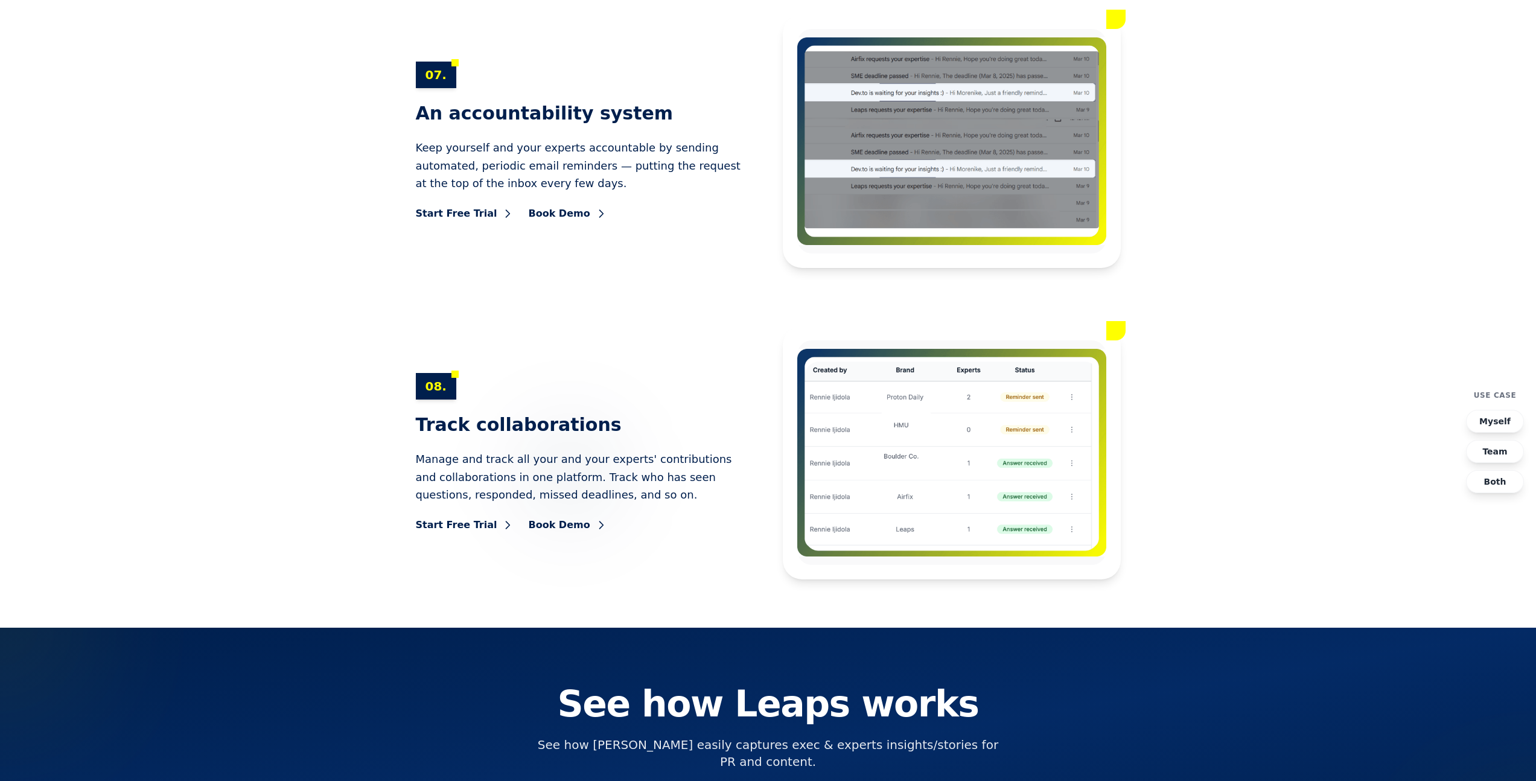
click at [1155, 628] on div at bounding box center [768, 761] width 1536 height 267
